Goal: Information Seeking & Learning: Learn about a topic

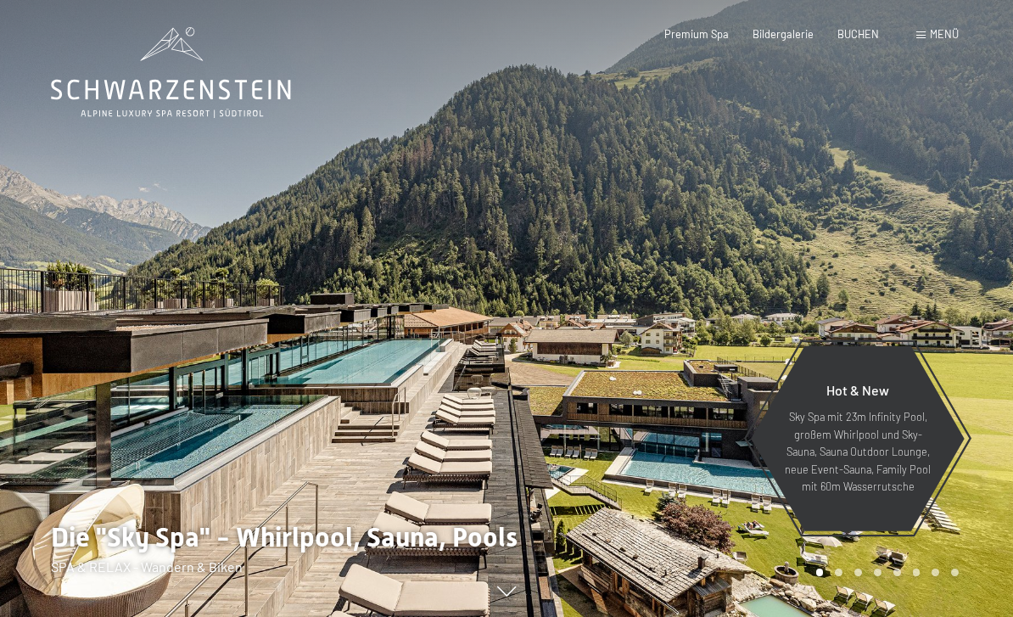
click at [702, 38] on div "Premium Spa" at bounding box center [696, 34] width 64 height 15
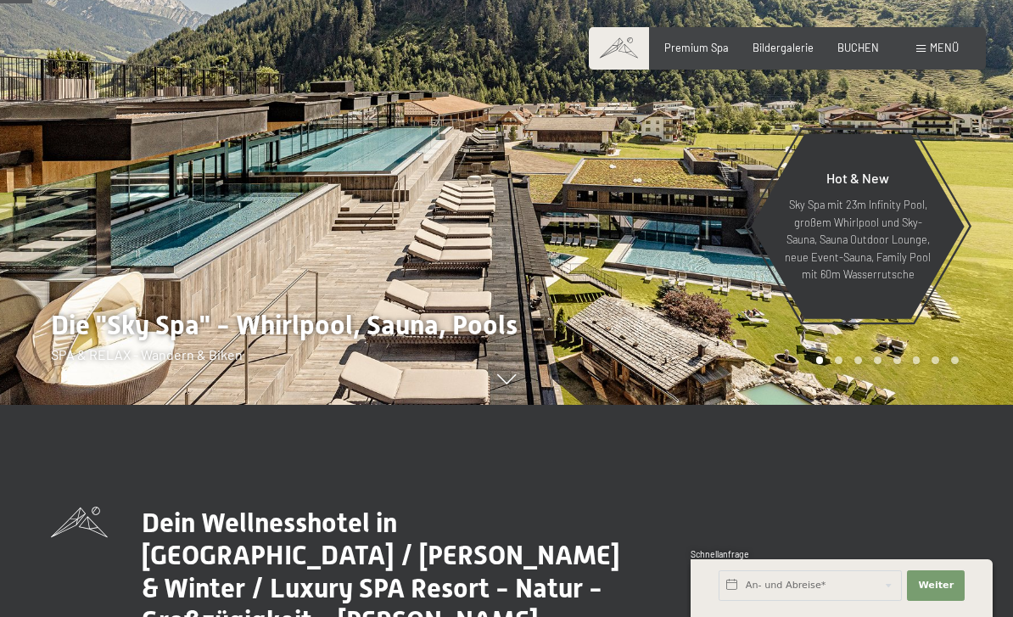
scroll to position [214, 0]
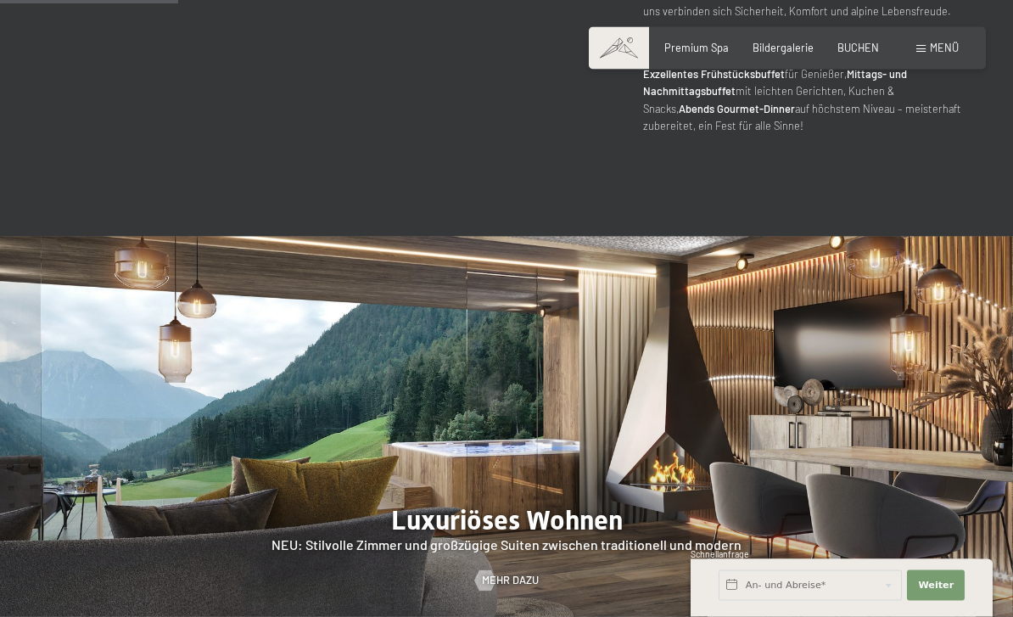
click at [934, 47] on span "Menü" at bounding box center [944, 48] width 29 height 14
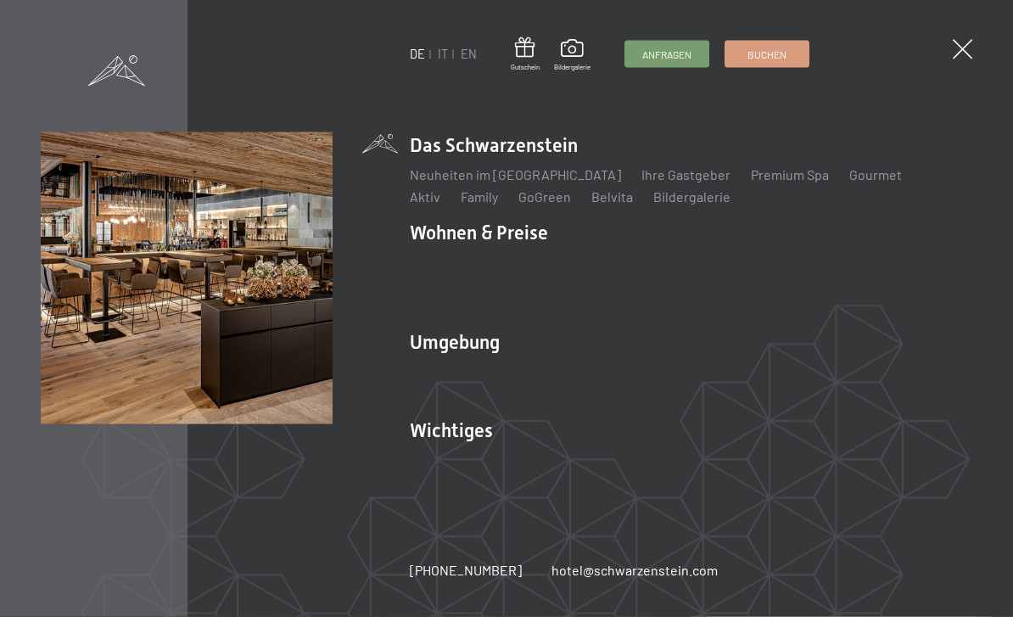
scroll to position [1175, 0]
click at [423, 182] on link "Neuheiten im [GEOGRAPHIC_DATA]" at bounding box center [515, 174] width 211 height 16
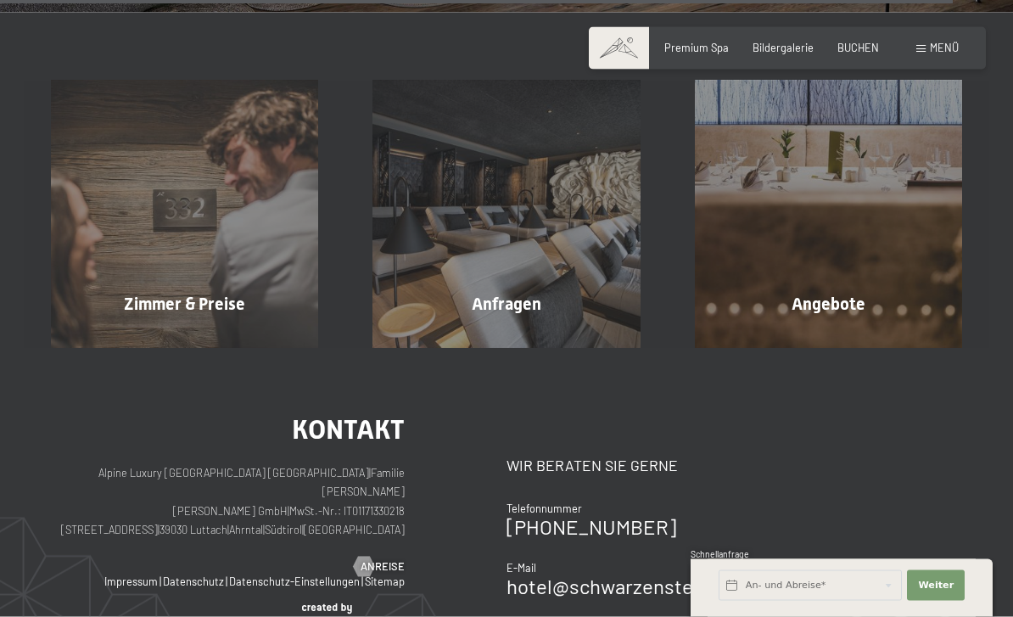
scroll to position [4737, 0]
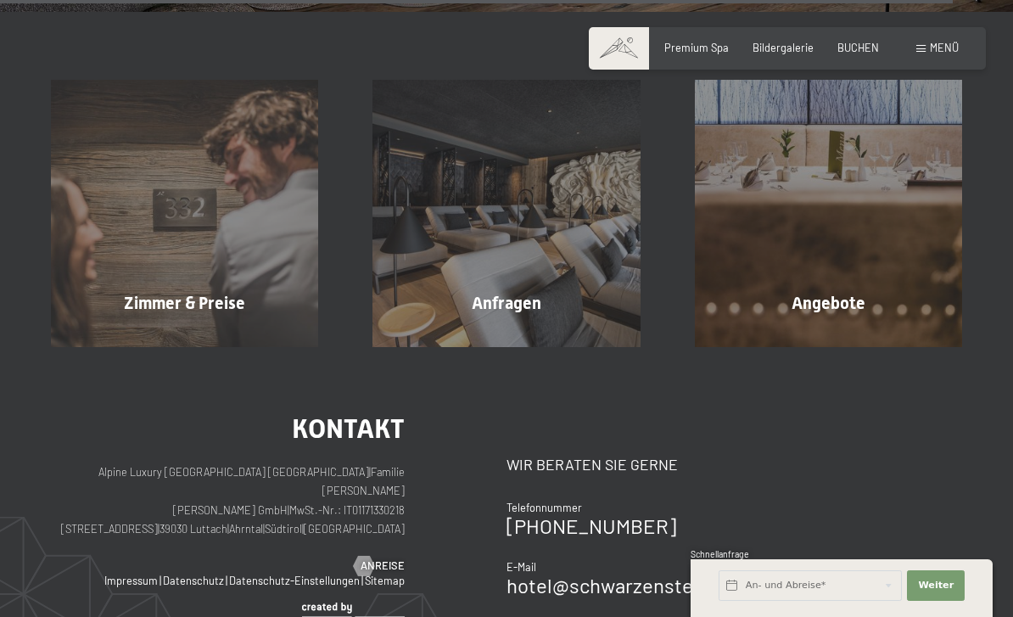
click at [701, 48] on span "Premium Spa" at bounding box center [696, 48] width 64 height 14
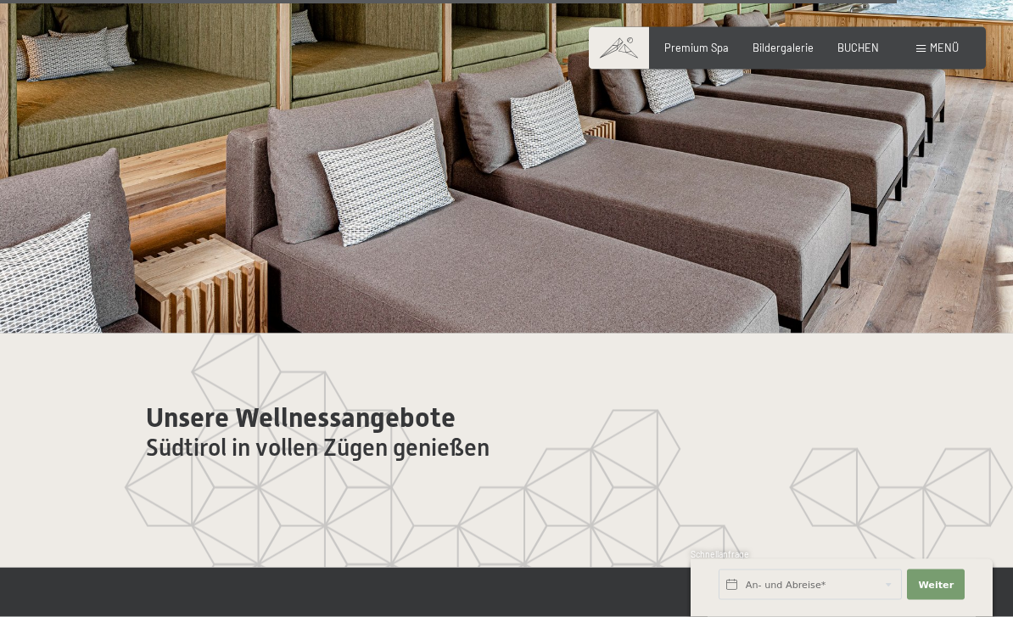
scroll to position [7273, 0]
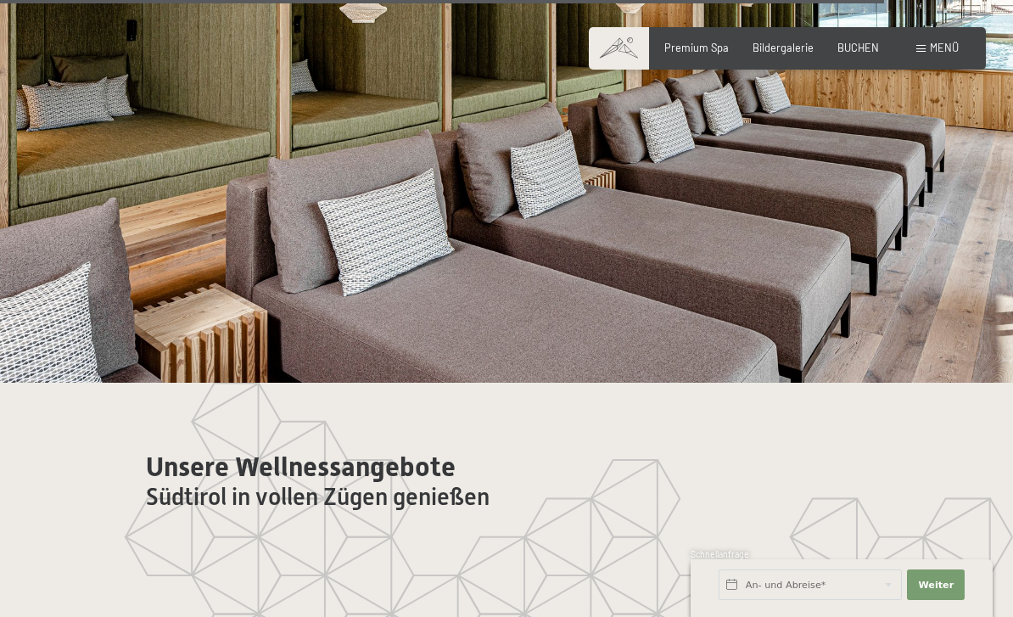
click at [100, 370] on img at bounding box center [506, 98] width 1013 height 570
click at [694, 41] on span "Premium Spa" at bounding box center [696, 48] width 64 height 14
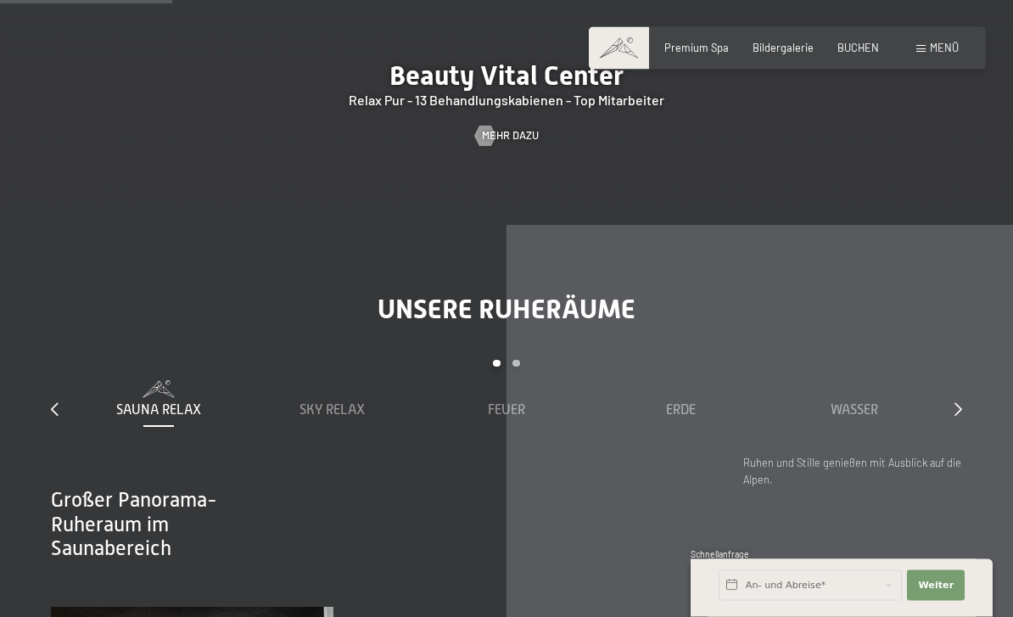
scroll to position [1635, 0]
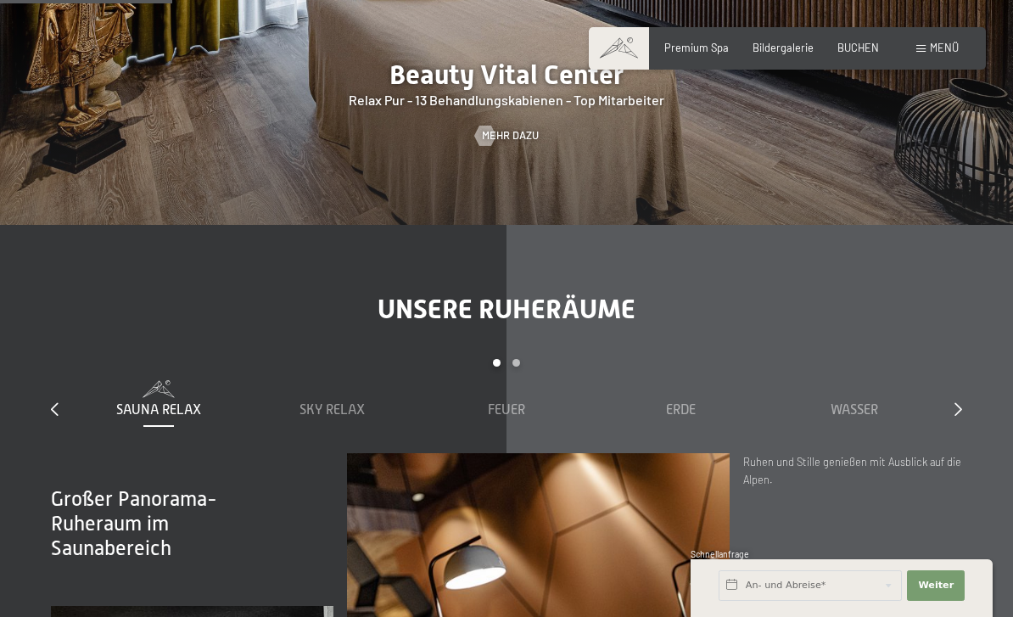
click at [500, 143] on span "Mehr dazu" at bounding box center [510, 135] width 57 height 15
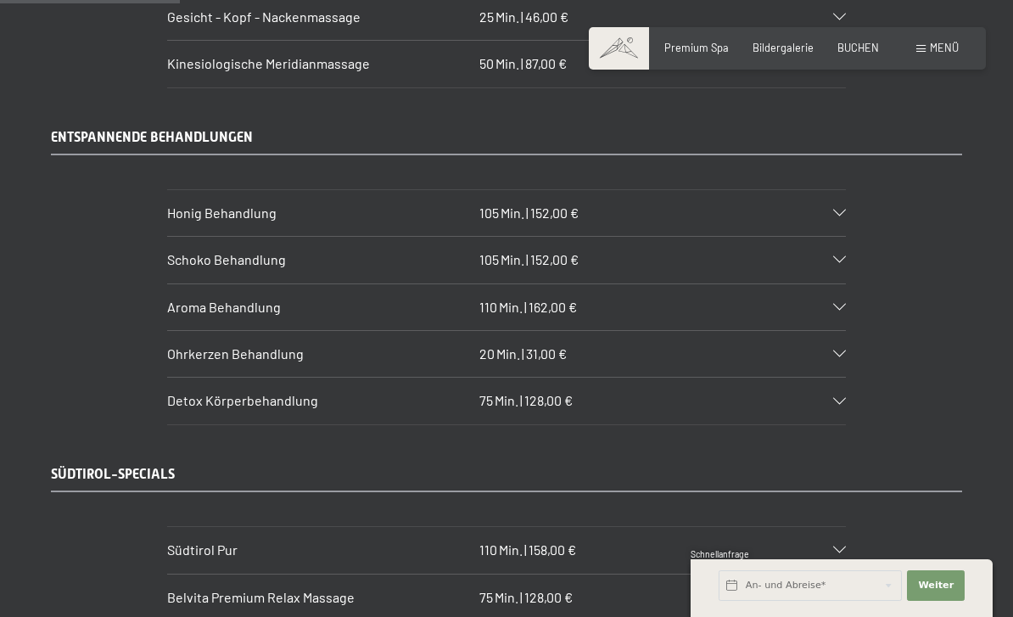
scroll to position [1914, 0]
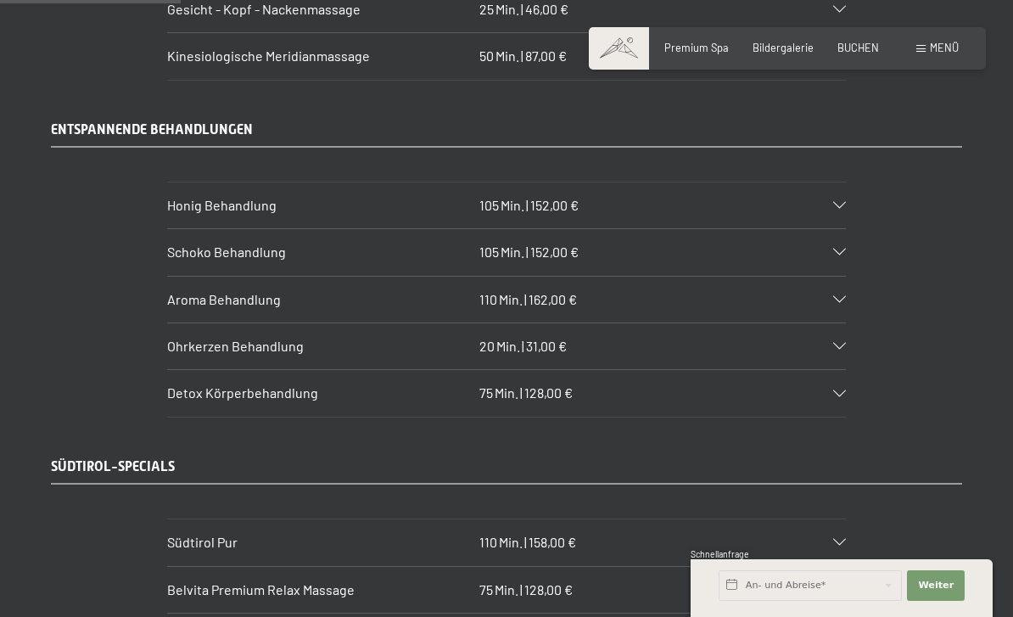
click at [215, 41] on div "Kinesiologische Meridianmassage 50 Min. | 87,00 €" at bounding box center [506, 56] width 679 height 46
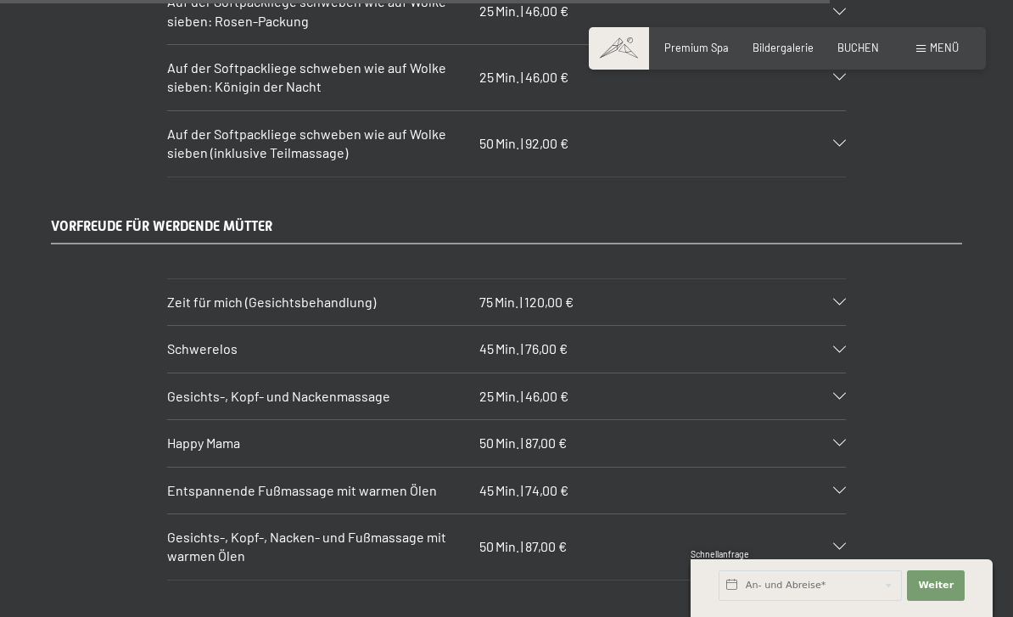
scroll to position [9122, 0]
